Goal: Task Accomplishment & Management: Manage account settings

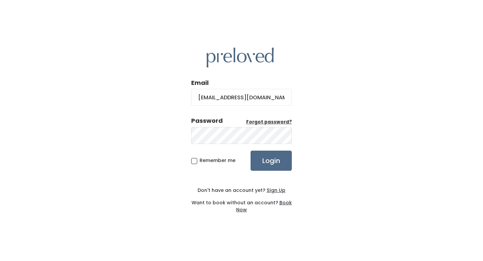
type input "bentleysine@gmail.com"
click at [251, 151] on input "Login" at bounding box center [271, 161] width 41 height 20
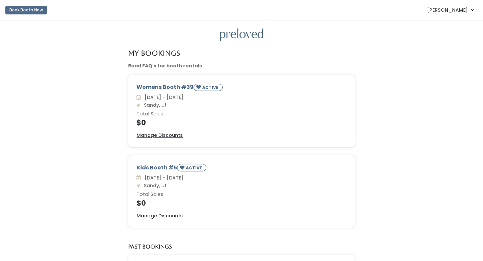
click at [421, 95] on div "Womens Booth #39 ACTIVE [DATE] - [DATE] Sandy, Ut Total Sales $0 Manage Discoun…" at bounding box center [242, 115] width 470 height 81
click at [468, 142] on div "Womens Booth #39 ACTIVE [DATE] - [DATE] Sandy, Ut Total Sales $0 Manage Discoun…" at bounding box center [242, 115] width 470 height 81
